Goal: Find specific page/section: Find specific page/section

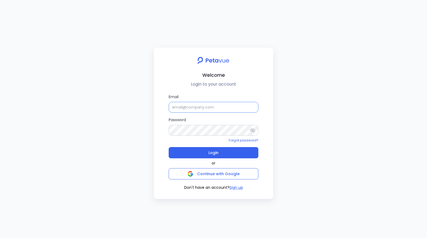
click at [196, 107] on input "Email" at bounding box center [214, 107] width 90 height 11
type input "[EMAIL_ADDRESS][DOMAIN_NAME]"
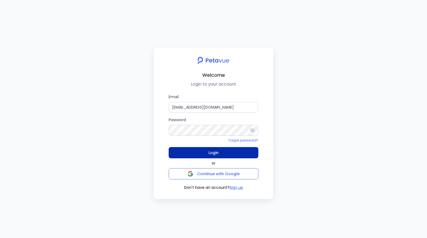
click at [203, 152] on button "Login" at bounding box center [214, 152] width 90 height 11
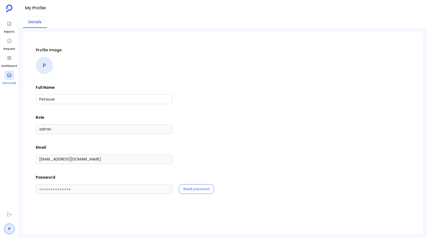
click at [10, 76] on icon at bounding box center [9, 75] width 4 height 4
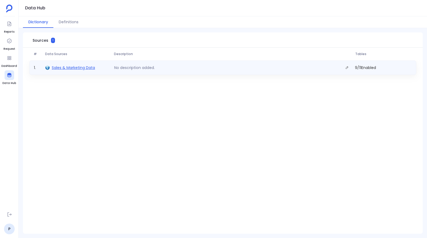
click at [85, 69] on span "Sales & Marketing Data" at bounding box center [73, 67] width 43 height 5
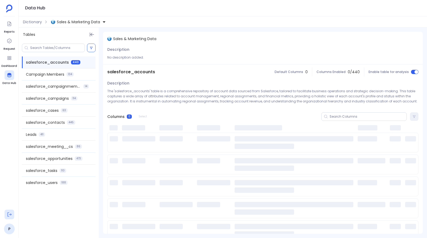
click at [10, 214] on icon at bounding box center [9, 213] width 5 height 5
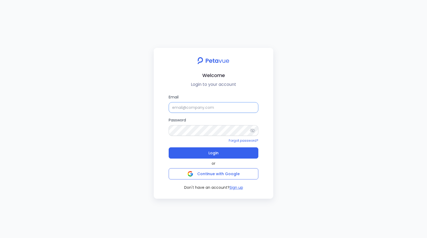
click at [223, 106] on input "Email" at bounding box center [214, 107] width 90 height 11
type input "[PERSON_NAME][EMAIL_ADDRESS][PERSON_NAME][DOMAIN_NAME]"
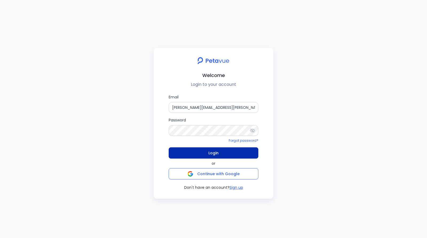
click at [230, 153] on button "Login" at bounding box center [214, 152] width 90 height 11
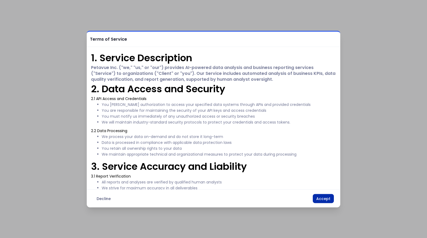
click at [324, 200] on button "Accept" at bounding box center [323, 198] width 21 height 9
